Goal: Find specific fact: Find specific fact

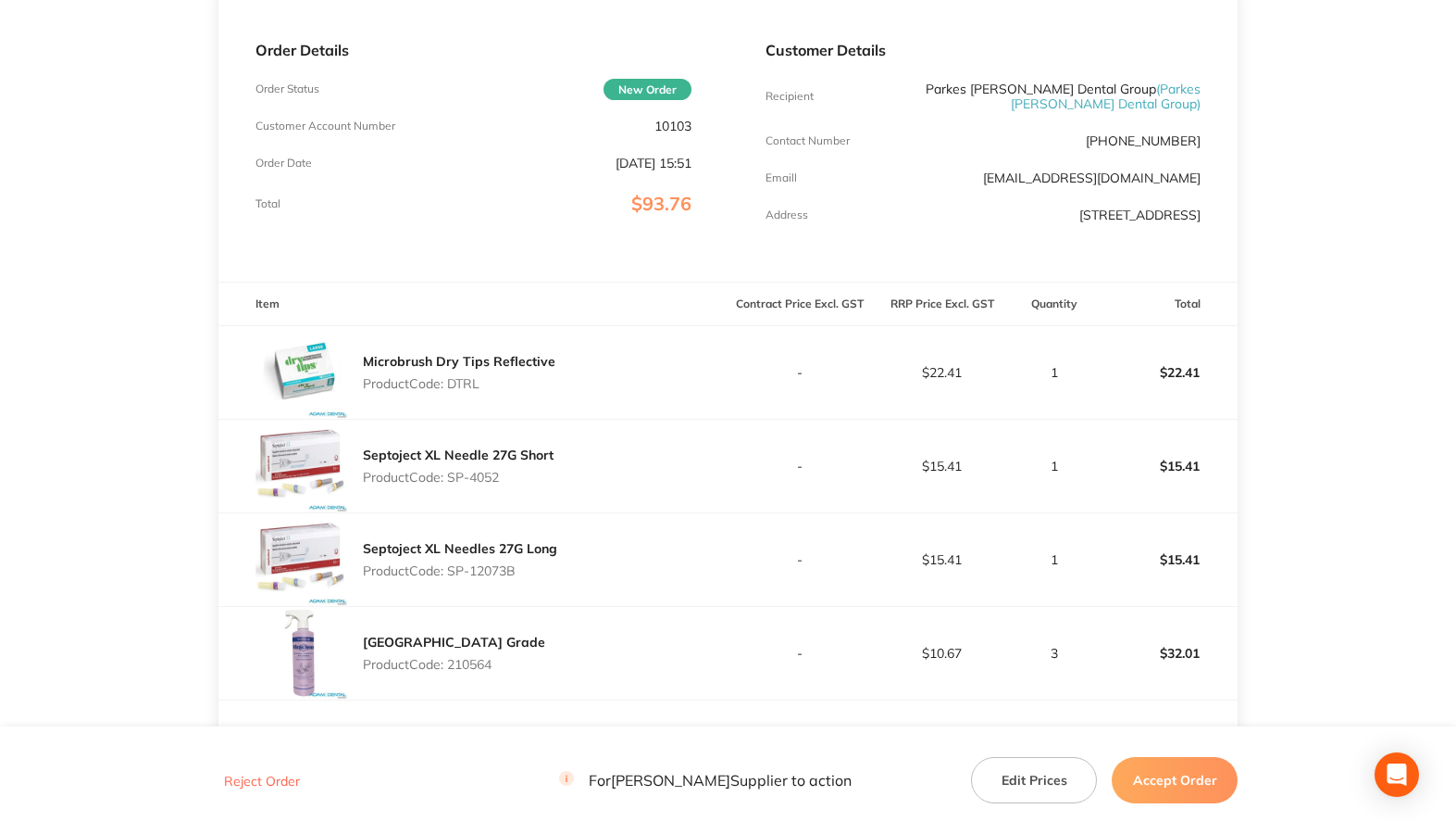
scroll to position [463, 0]
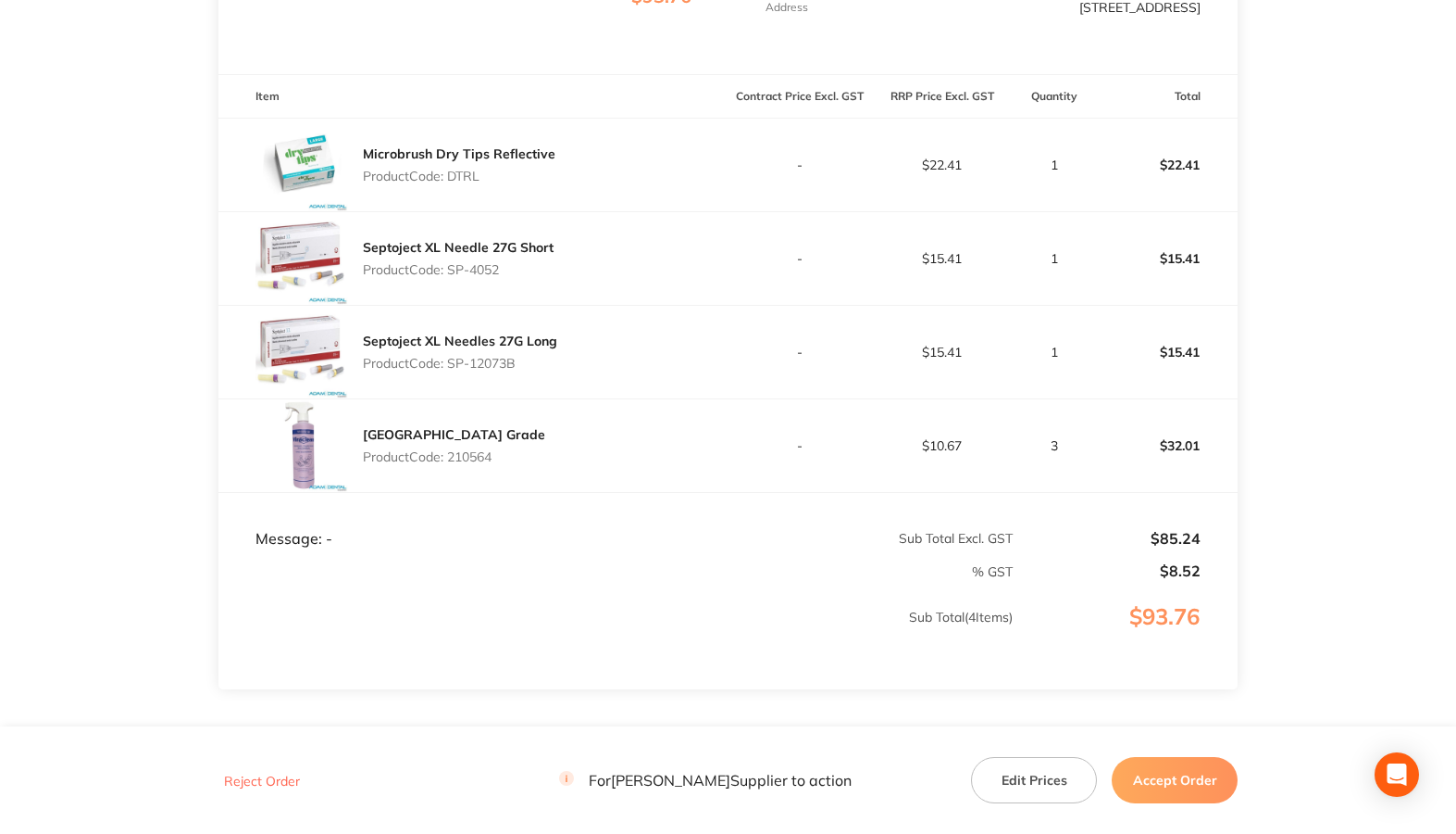
click at [460, 176] on p "Product Code: DTRL" at bounding box center [459, 176] width 192 height 15
click at [461, 176] on p "Product Code: DTRL" at bounding box center [459, 176] width 192 height 15
copy p "DTRL"
click at [564, 474] on div "Viraclean Hospital Grade Product Code: 210564" at bounding box center [474, 445] width 511 height 93
